Goal: Transaction & Acquisition: Purchase product/service

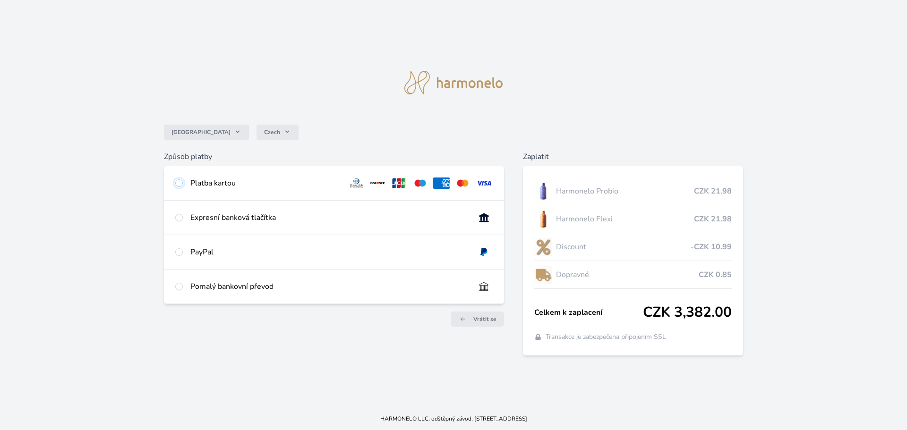
click at [177, 183] on input "radio" at bounding box center [179, 183] width 8 height 8
radio input "true"
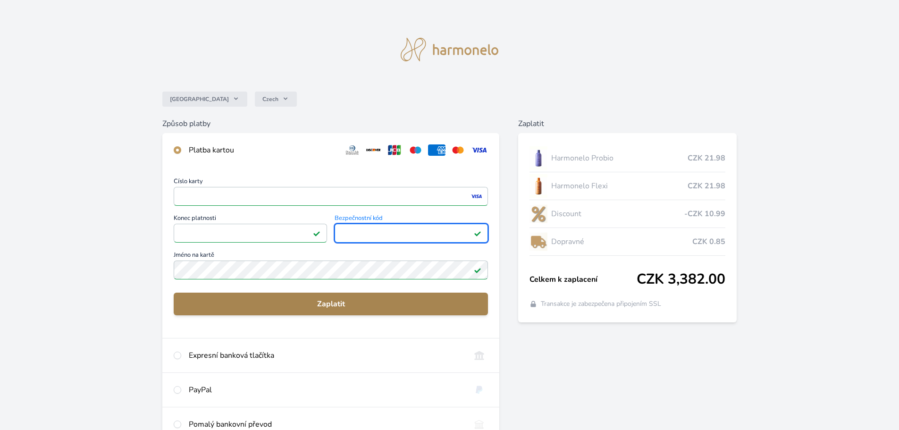
click at [327, 303] on span "Zaplatit" at bounding box center [330, 303] width 299 height 11
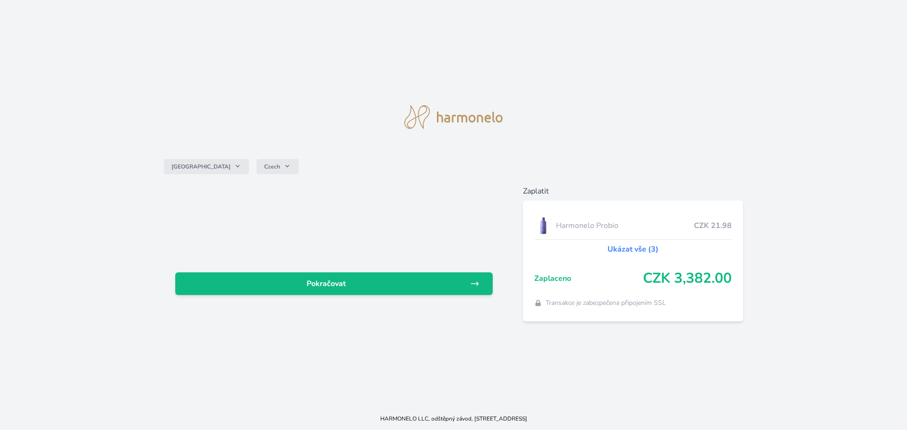
click at [635, 249] on link "Ukázat vše (3)" at bounding box center [632, 249] width 51 height 11
